Goal: Find specific page/section: Find specific page/section

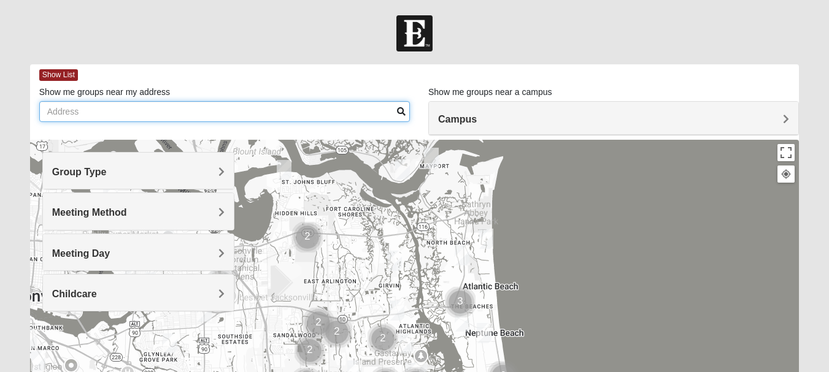
click at [202, 112] on input "Show me groups near my address" at bounding box center [224, 111] width 371 height 21
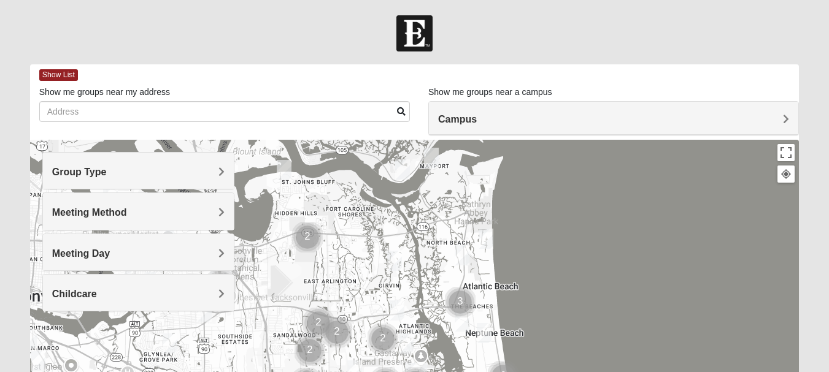
click at [503, 120] on h4 "Campus" at bounding box center [613, 119] width 351 height 12
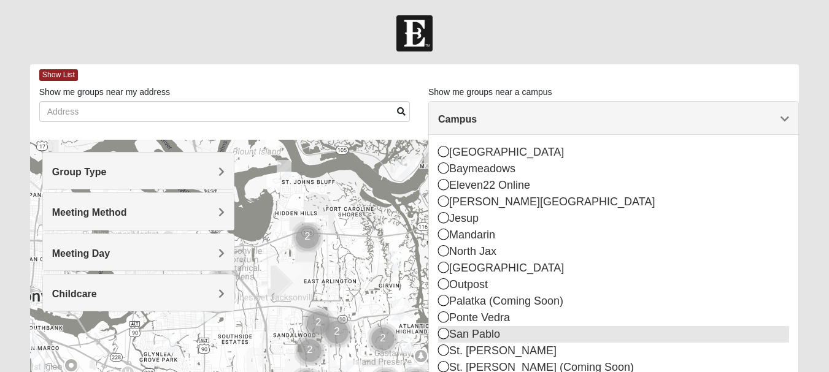
click at [443, 332] on icon at bounding box center [443, 333] width 11 height 11
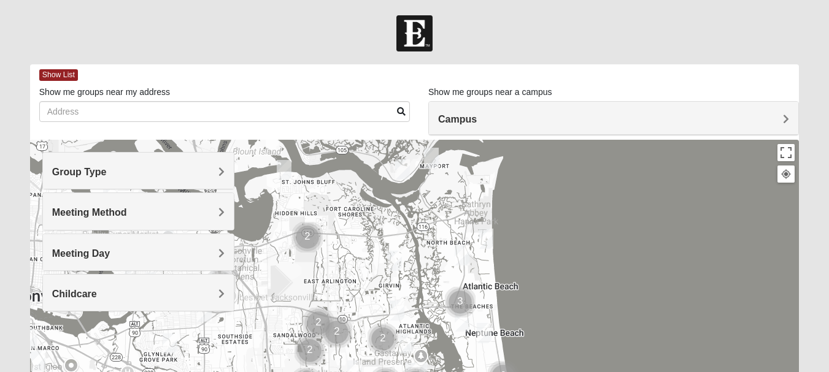
scroll to position [61, 0]
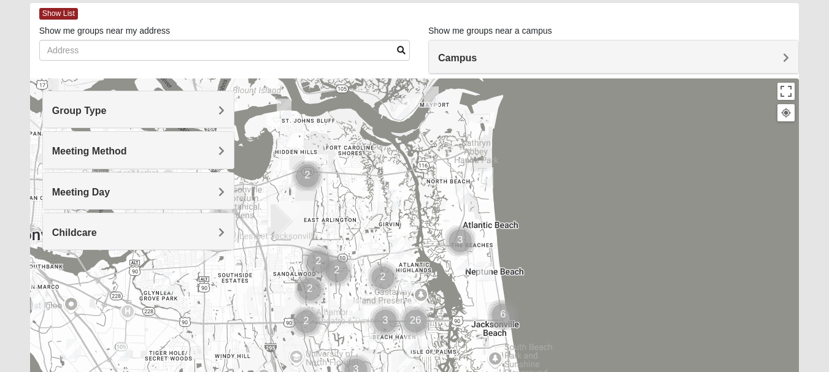
click at [217, 111] on h4 "Group Type" at bounding box center [138, 111] width 172 height 12
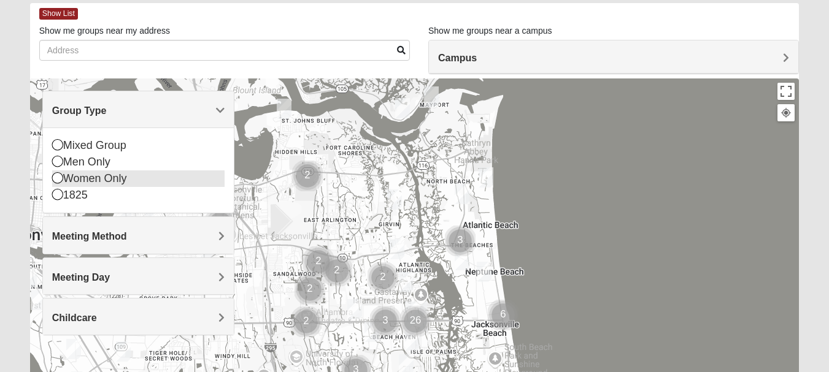
click at [55, 180] on icon at bounding box center [57, 177] width 11 height 11
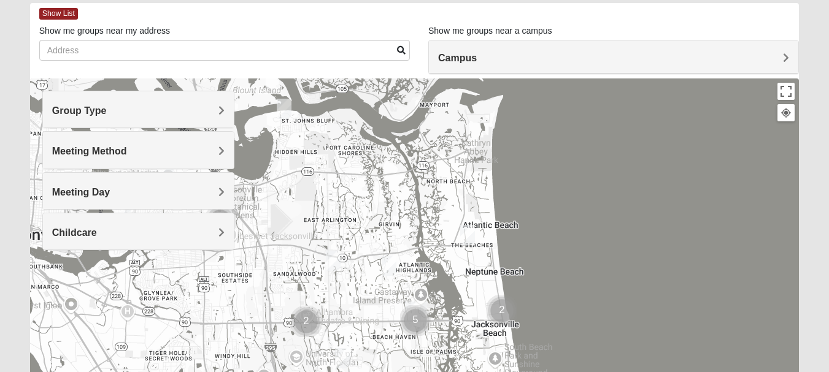
click at [218, 225] on div "Childcare" at bounding box center [138, 231] width 191 height 36
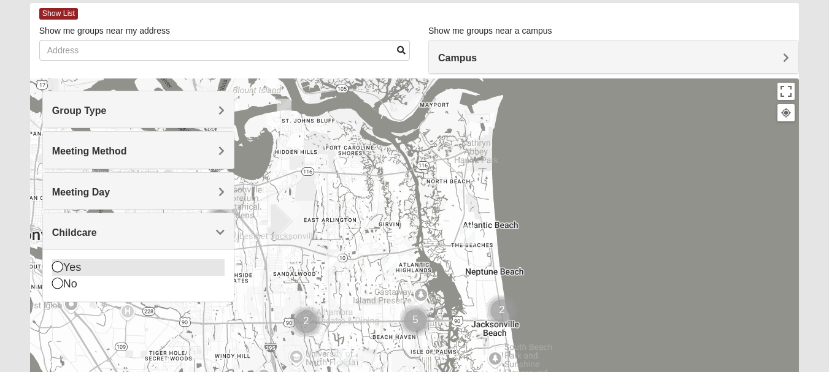
click at [57, 267] on icon at bounding box center [57, 266] width 11 height 11
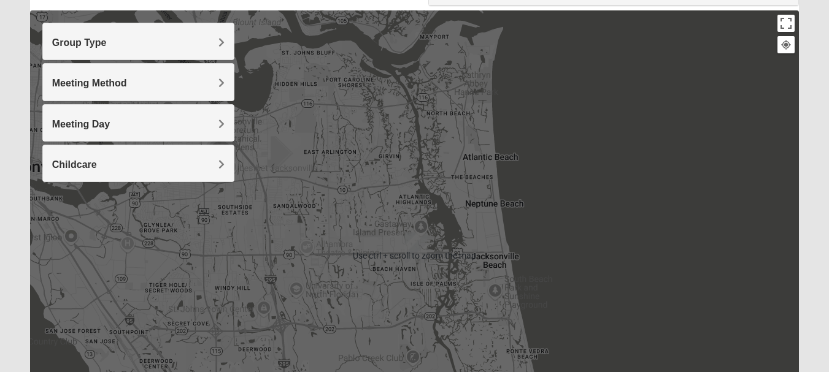
scroll to position [123, 0]
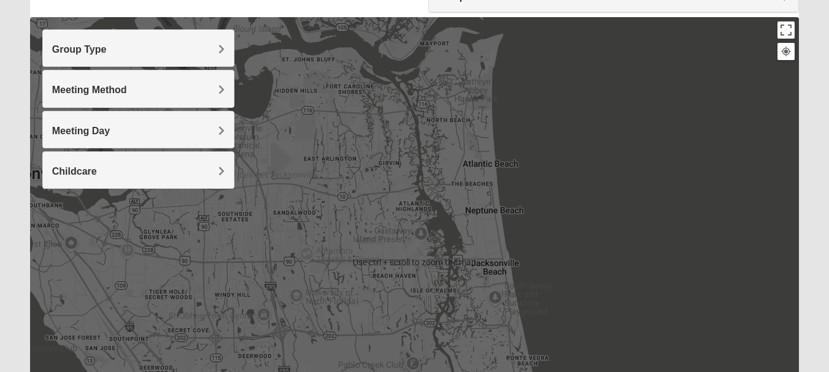
click at [642, 217] on div at bounding box center [414, 262] width 769 height 491
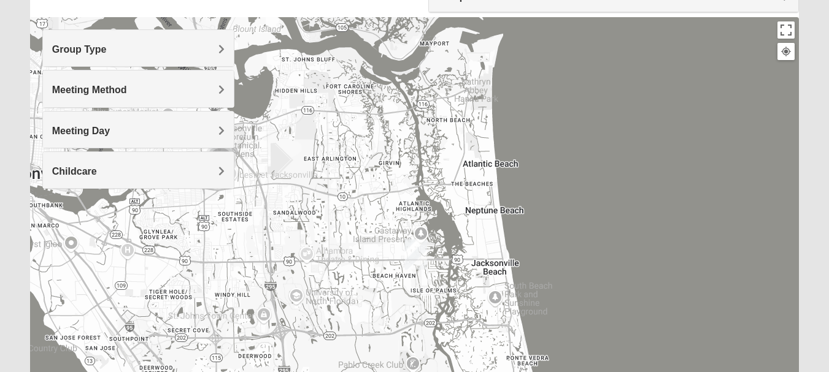
click at [410, 251] on img "San Pablo" at bounding box center [416, 254] width 22 height 29
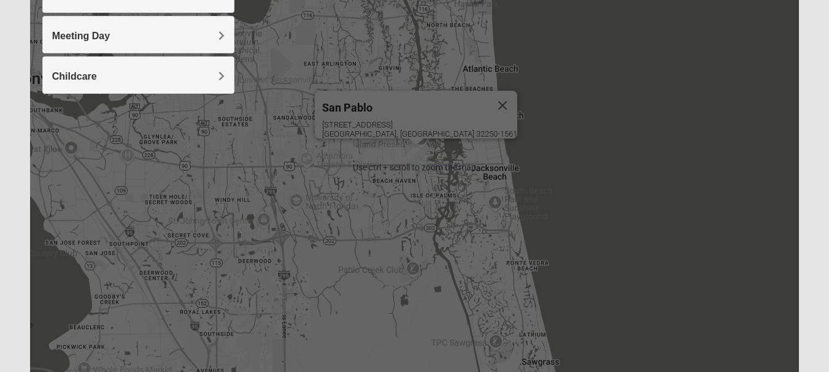
scroll to position [58, 0]
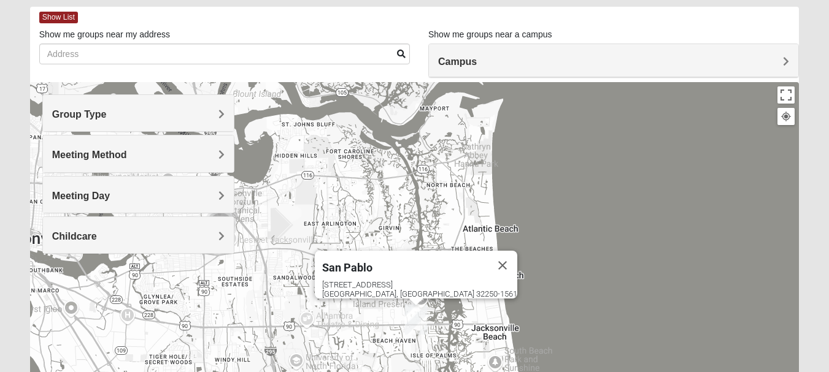
click at [467, 173] on div "[GEOGRAPHIC_DATA] [STREET_ADDRESS]" at bounding box center [414, 327] width 769 height 491
click at [589, 160] on div "[GEOGRAPHIC_DATA] [STREET_ADDRESS]" at bounding box center [414, 327] width 769 height 491
click at [464, 65] on span "Campus" at bounding box center [457, 61] width 39 height 10
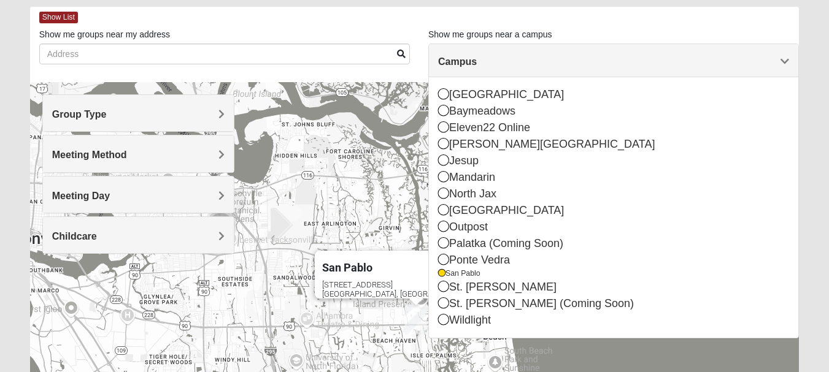
click at [326, 25] on div "Show List" at bounding box center [418, 17] width 759 height 21
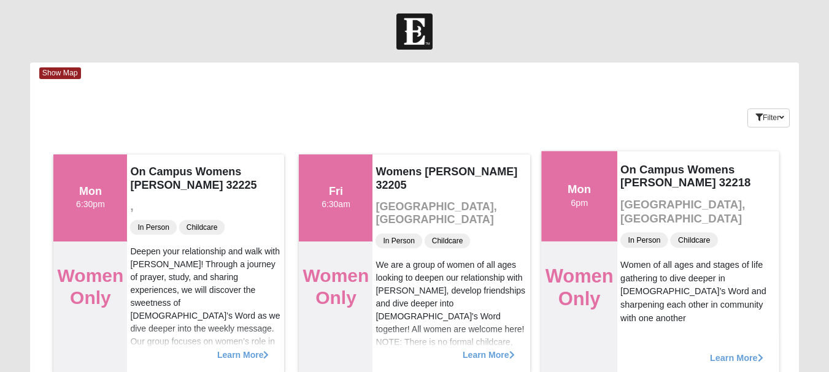
scroll to position [0, 0]
